Goal: Transaction & Acquisition: Purchase product/service

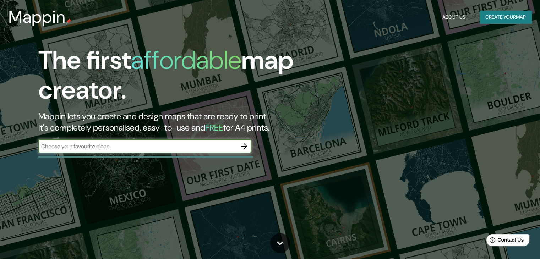
click at [243, 145] on icon "button" at bounding box center [244, 146] width 9 height 9
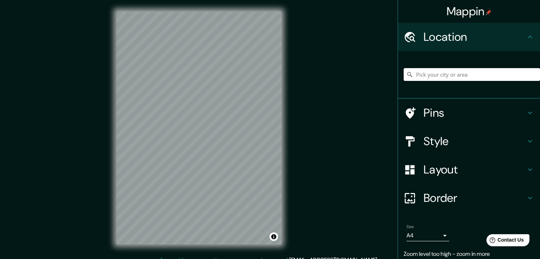
click at [294, 166] on div "Mappin Location Pins Style Layout Border Choose a border. Hint : you can make l…" at bounding box center [270, 133] width 540 height 267
click at [298, 149] on div "Mappin Location Pins Style Layout Border Choose a border. Hint : you can make l…" at bounding box center [270, 133] width 540 height 267
click at [290, 147] on div "© Mapbox © OpenStreetMap Improve this map" at bounding box center [199, 128] width 188 height 256
click at [317, 142] on div "Mappin Location Pins Style Layout Border Choose a border. Hint : you can make l…" at bounding box center [270, 133] width 540 height 267
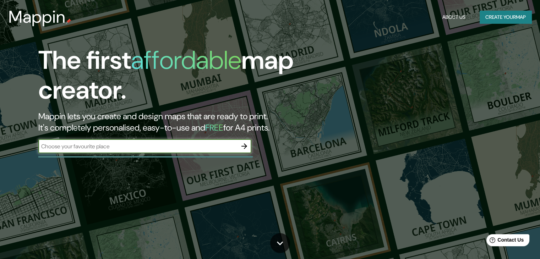
click at [89, 142] on input "text" at bounding box center [137, 146] width 199 height 8
type input "la plata"
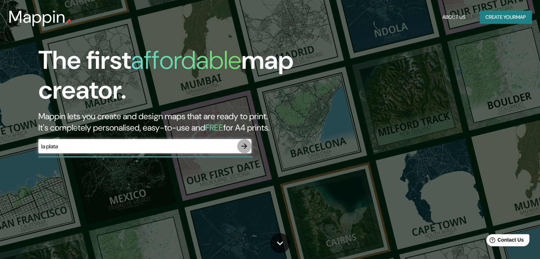
click at [247, 145] on icon "button" at bounding box center [244, 146] width 9 height 9
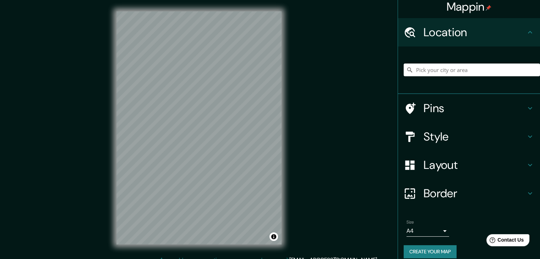
scroll to position [12, 0]
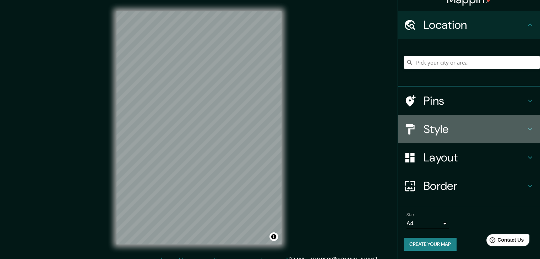
click at [526, 128] on icon at bounding box center [530, 129] width 9 height 9
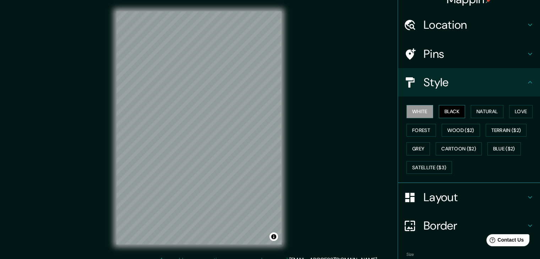
click at [446, 111] on button "Black" at bounding box center [452, 111] width 27 height 13
click at [415, 147] on button "Grey" at bounding box center [417, 148] width 23 height 13
click at [410, 108] on button "White" at bounding box center [419, 111] width 27 height 13
click at [453, 109] on button "Black" at bounding box center [452, 111] width 27 height 13
click at [415, 145] on button "Grey" at bounding box center [417, 148] width 23 height 13
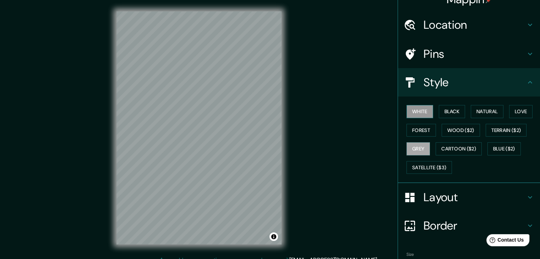
click at [410, 106] on button "White" at bounding box center [419, 111] width 27 height 13
click at [451, 110] on button "Black" at bounding box center [452, 111] width 27 height 13
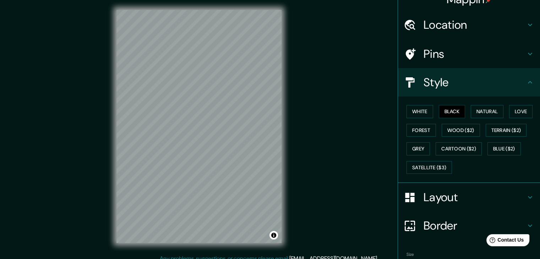
scroll to position [2, 0]
